Goal: Task Accomplishment & Management: Manage account settings

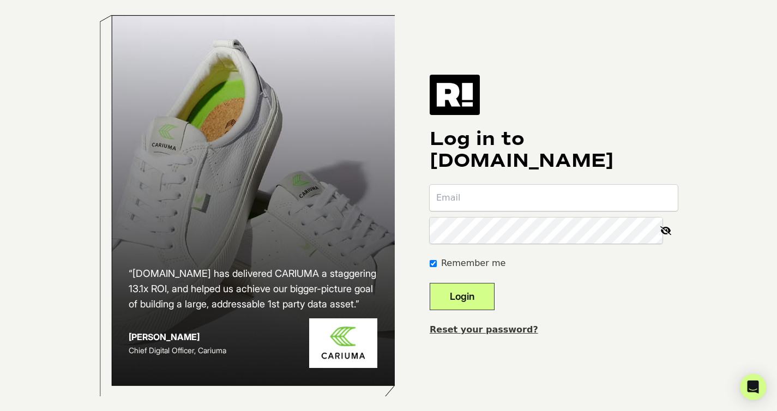
click at [509, 211] on input "email" at bounding box center [554, 198] width 248 height 26
click at [477, 202] on input "email" at bounding box center [554, 198] width 248 height 26
type input "[PERSON_NAME][EMAIL_ADDRESS][DOMAIN_NAME]"
click at [477, 302] on button "Login" at bounding box center [462, 296] width 65 height 27
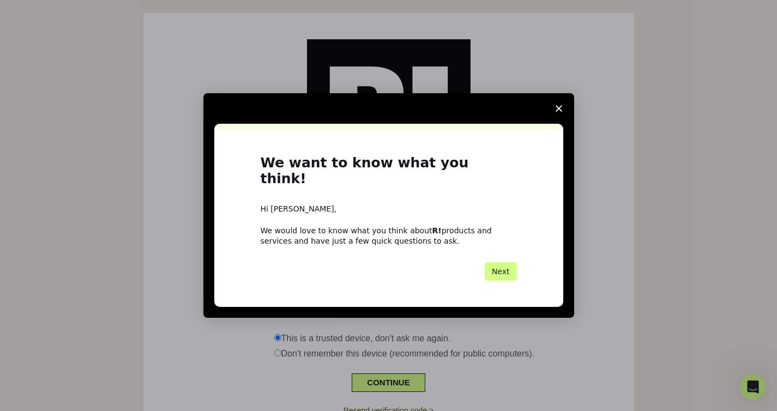
click at [562, 117] on span "Close survey" at bounding box center [559, 108] width 31 height 31
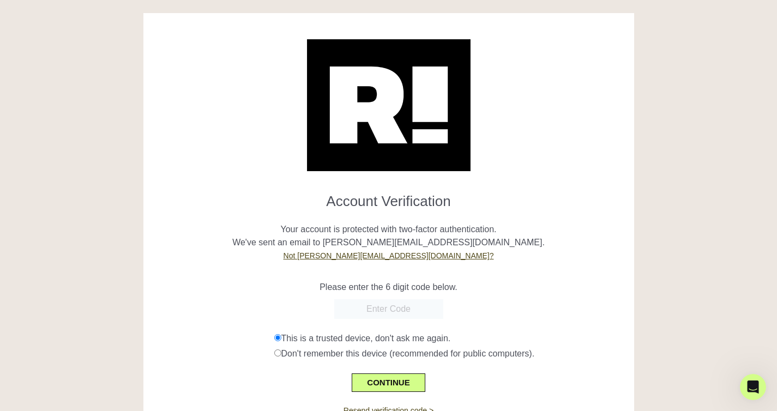
click at [399, 313] on input "text" at bounding box center [388, 309] width 109 height 20
paste input "231652"
type input "231652"
click at [387, 380] on button "CONTINUE" at bounding box center [388, 383] width 73 height 19
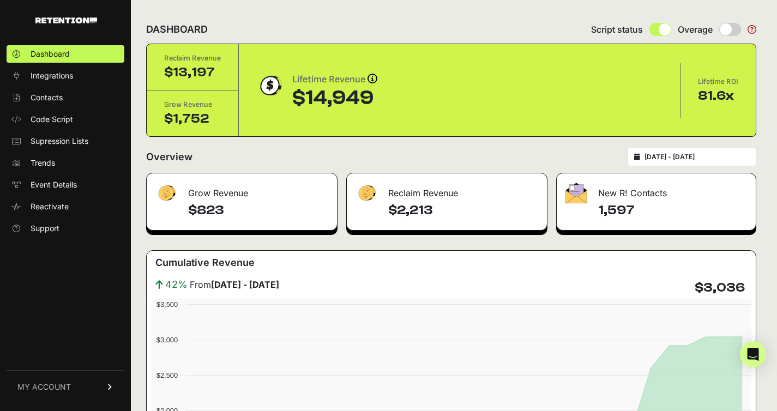
click at [251, 156] on div "Overview [DATE] - [DATE]" at bounding box center [451, 157] width 610 height 19
click at [687, 158] on input "2025-08-04 - 2025-09-03" at bounding box center [697, 157] width 105 height 9
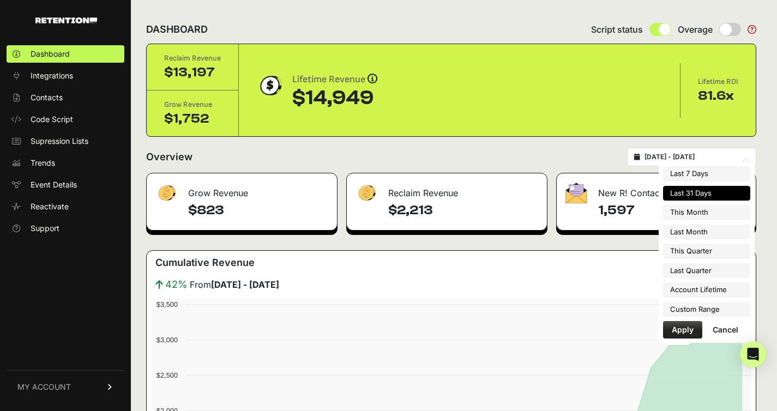
click at [599, 165] on div "Overview 2025-08-04 - 2025-09-03" at bounding box center [451, 157] width 610 height 19
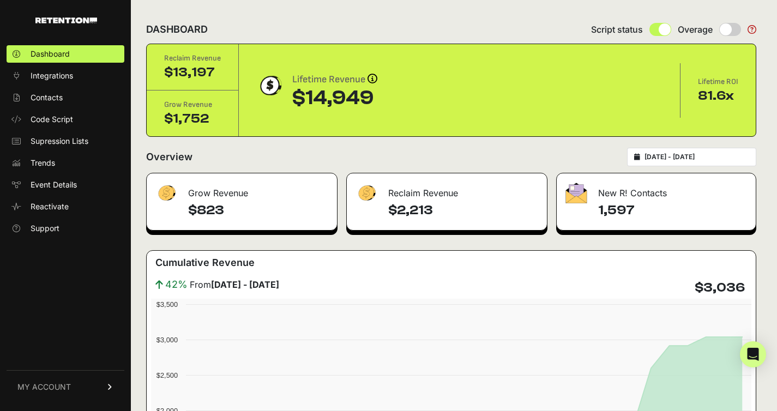
click at [179, 117] on div "$1,752" at bounding box center [192, 118] width 57 height 17
